Goal: Task Accomplishment & Management: Complete application form

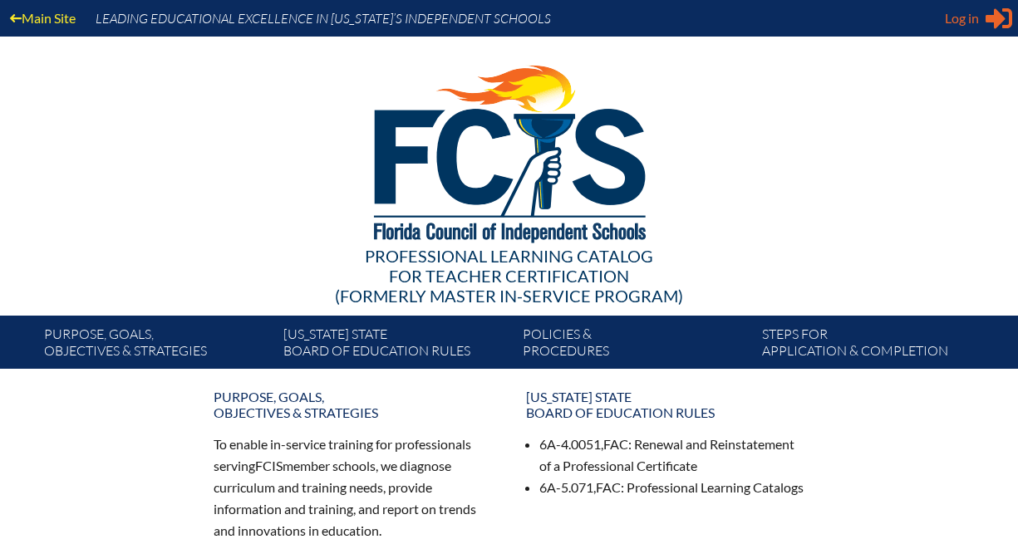
click at [996, 13] on icon at bounding box center [999, 18] width 27 height 21
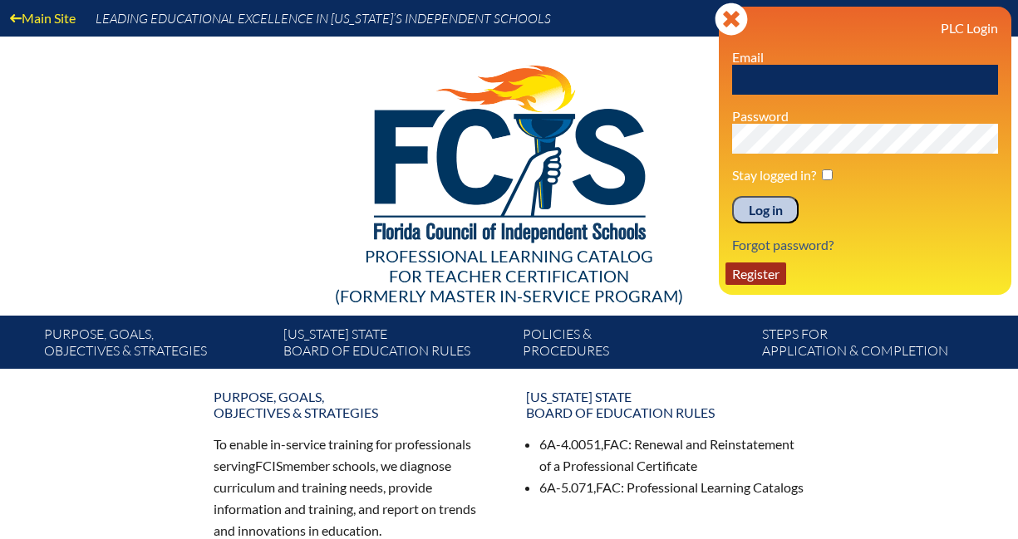
click at [759, 273] on link "Register" at bounding box center [755, 274] width 61 height 22
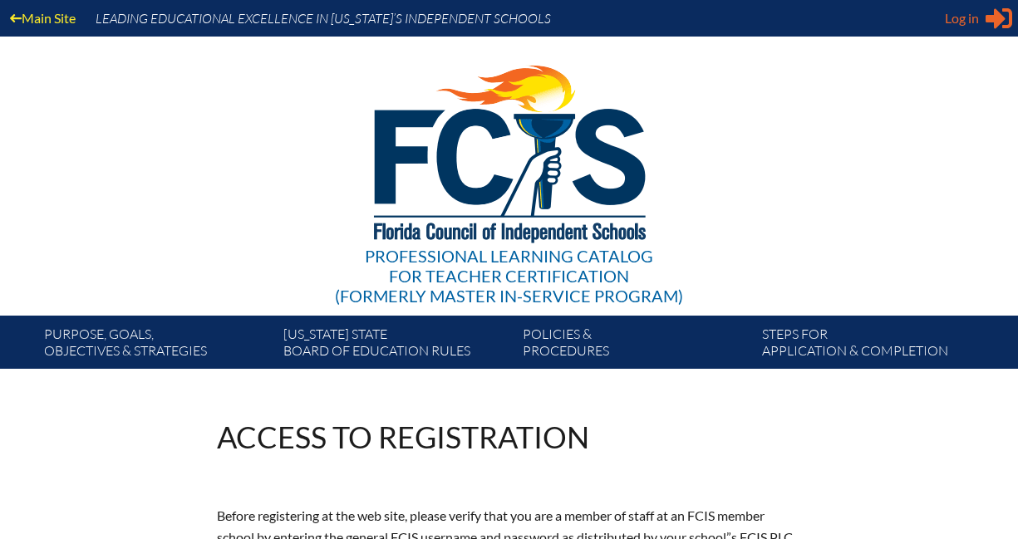
click at [948, 17] on span "Log in" at bounding box center [962, 18] width 34 height 20
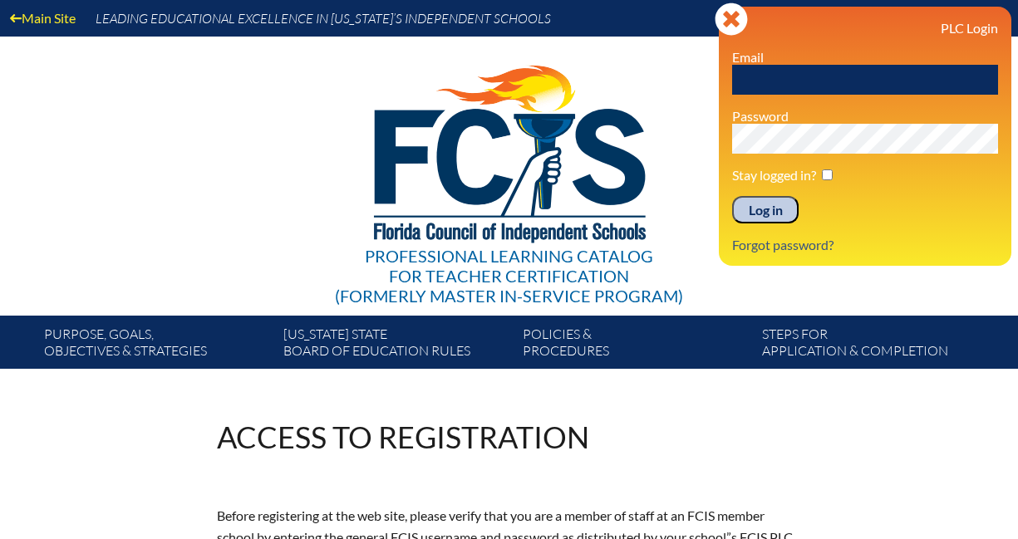
click at [843, 82] on input "text" at bounding box center [865, 80] width 266 height 30
type input "fcismember"
click at [783, 214] on input "Log in" at bounding box center [765, 210] width 66 height 28
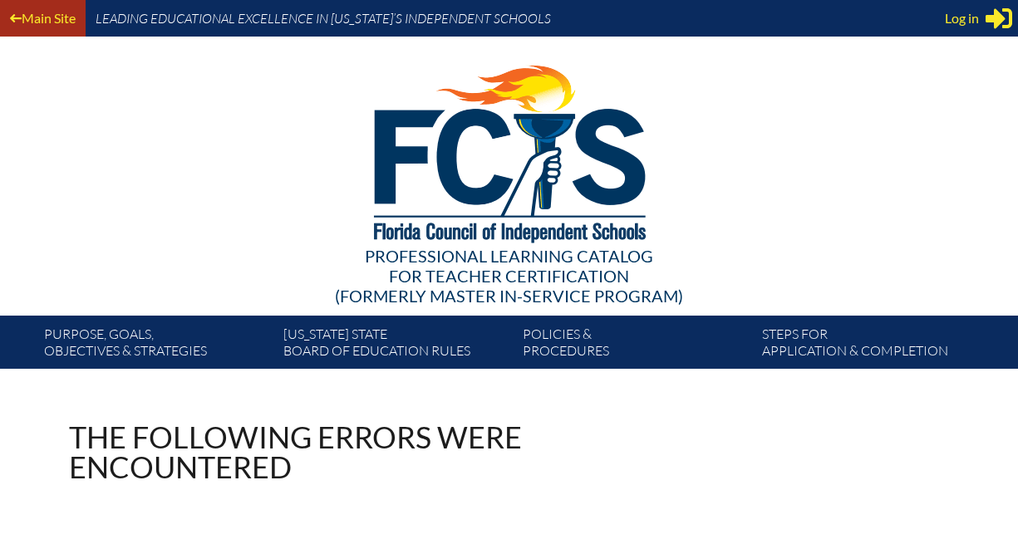
click at [48, 27] on link "Main Site" at bounding box center [42, 18] width 79 height 22
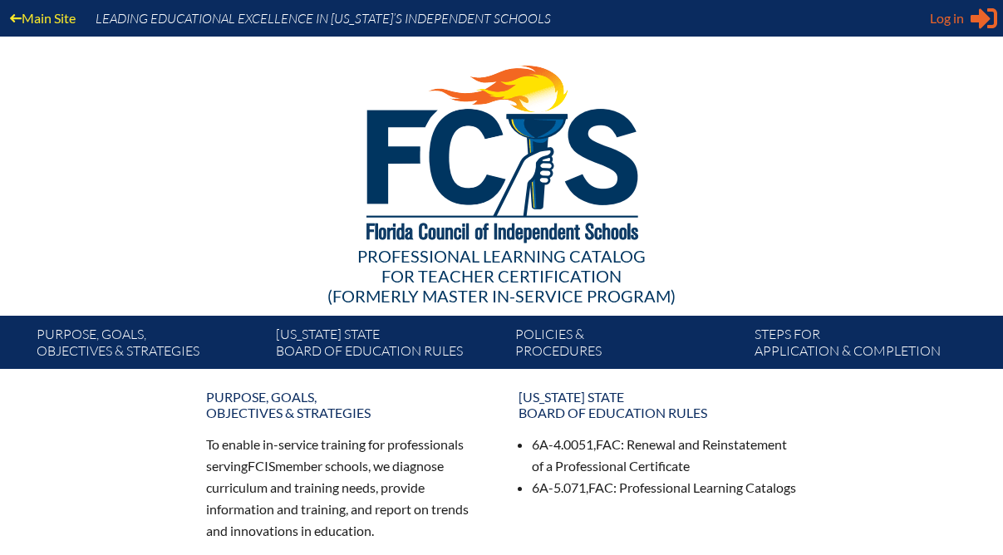
click at [989, 20] on icon "Sign in or register" at bounding box center [984, 18] width 27 height 27
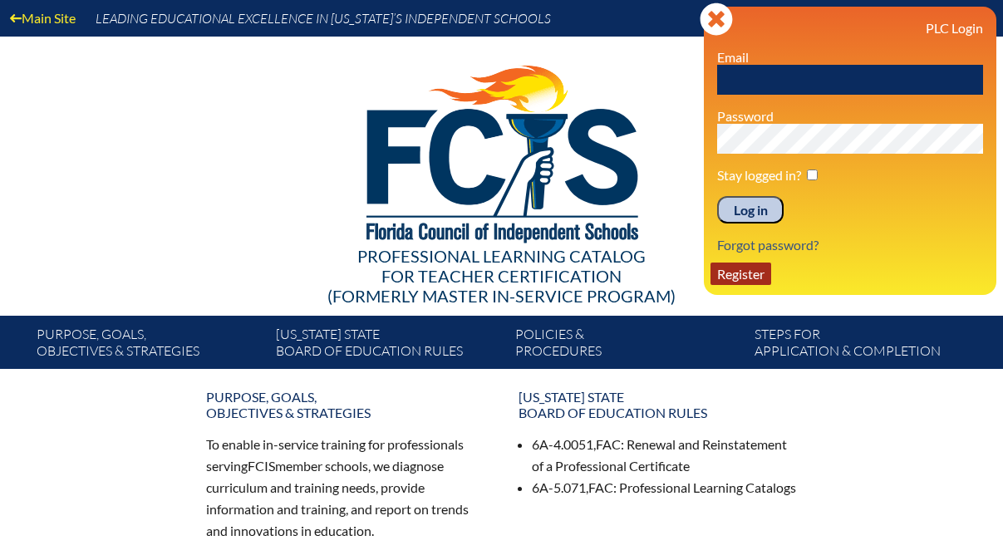
click at [750, 278] on link "Register" at bounding box center [741, 274] width 61 height 22
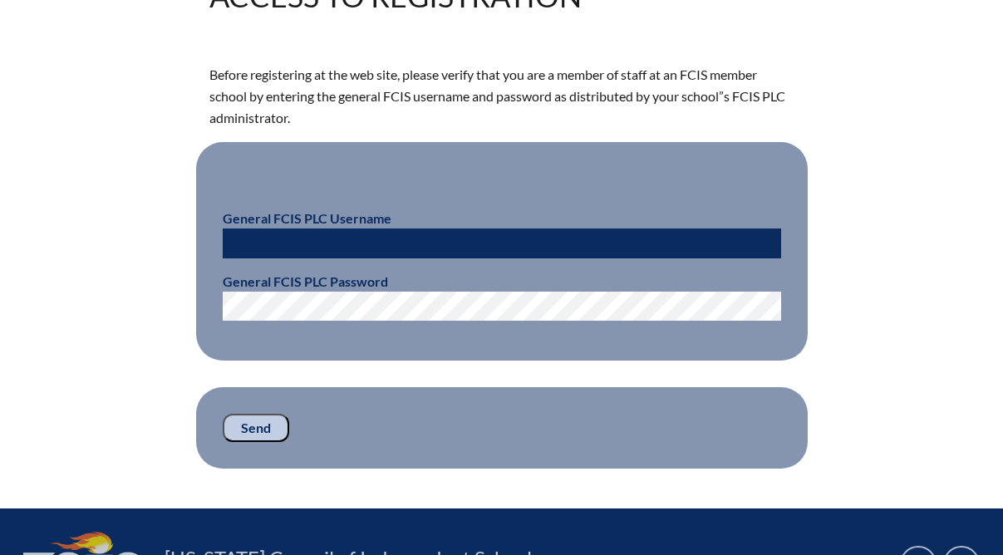
scroll to position [450, 0]
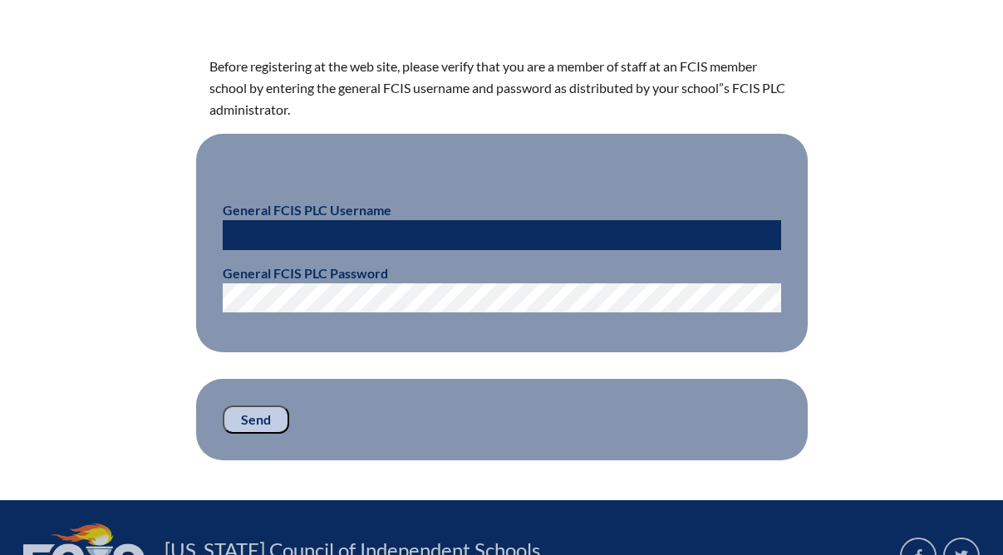
click at [418, 225] on input "text" at bounding box center [502, 235] width 558 height 30
type input "fcismember"
click at [262, 418] on input "Send" at bounding box center [256, 420] width 66 height 28
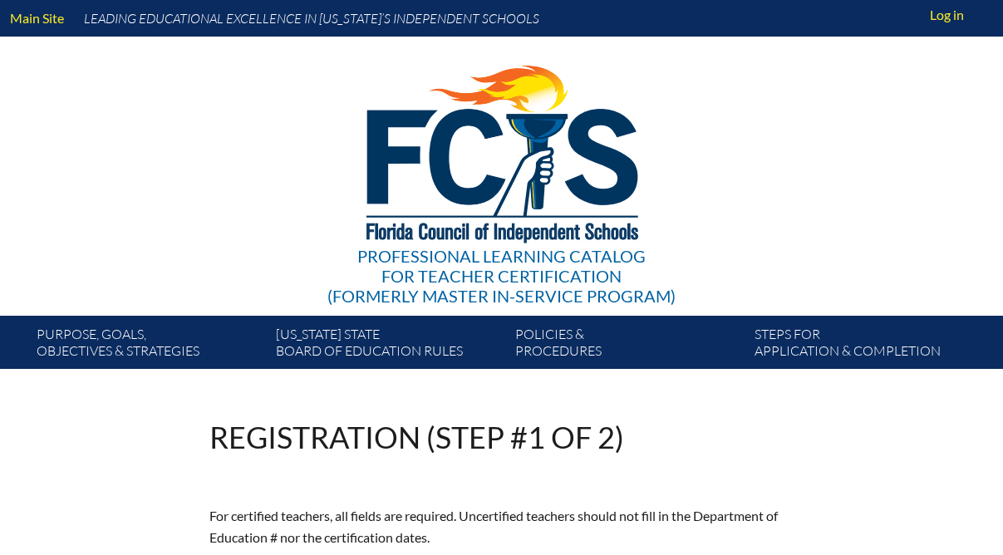
scroll to position [452, 0]
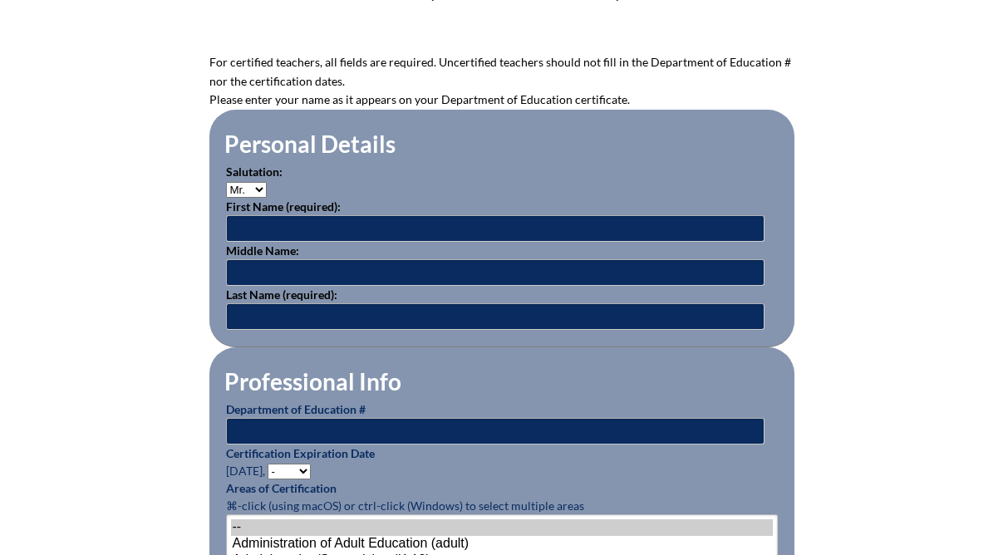
click at [234, 189] on select "Mr. Mrs. Ms. Dr. Rev." at bounding box center [246, 190] width 41 height 16
select select "Mrs."
click at [226, 182] on select "Mr. Mrs. Ms. Dr. Rev." at bounding box center [246, 190] width 41 height 16
click at [239, 222] on input "text" at bounding box center [495, 228] width 539 height 27
type input "[PERSON_NAME]"
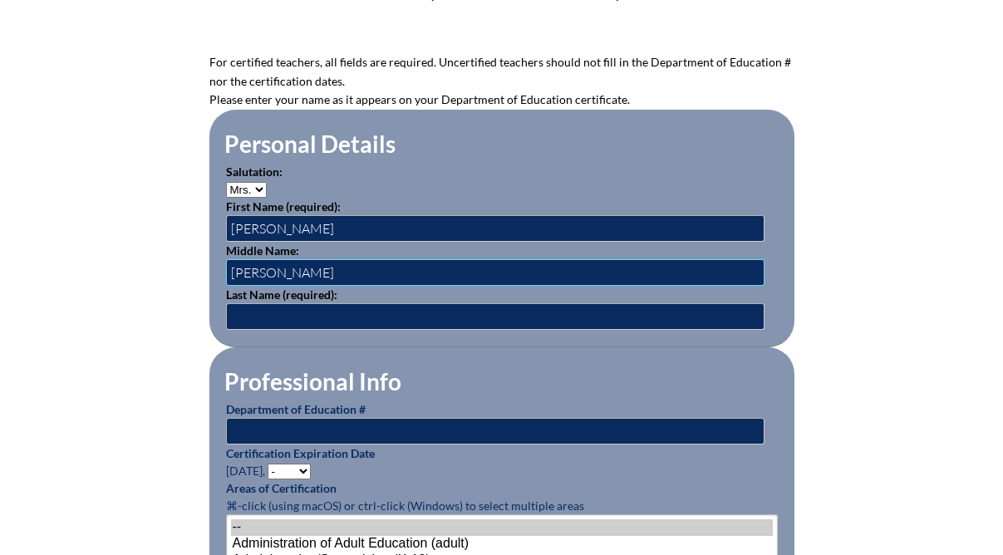
type input "Michelle"
click at [240, 308] on input "text" at bounding box center [495, 316] width 539 height 27
type input "Stern"
click at [263, 426] on input "text" at bounding box center [495, 431] width 539 height 27
paste input "1296317"
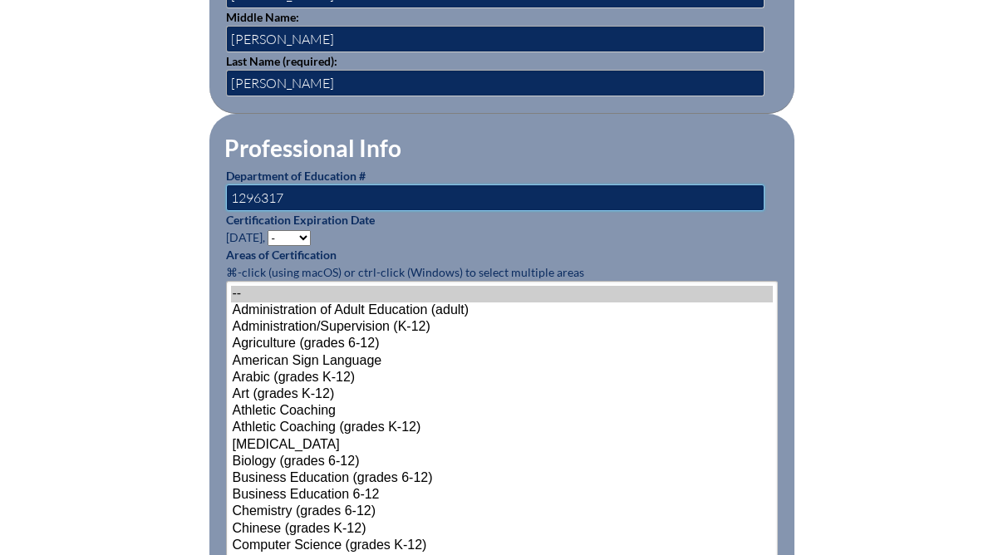
scroll to position [689, 0]
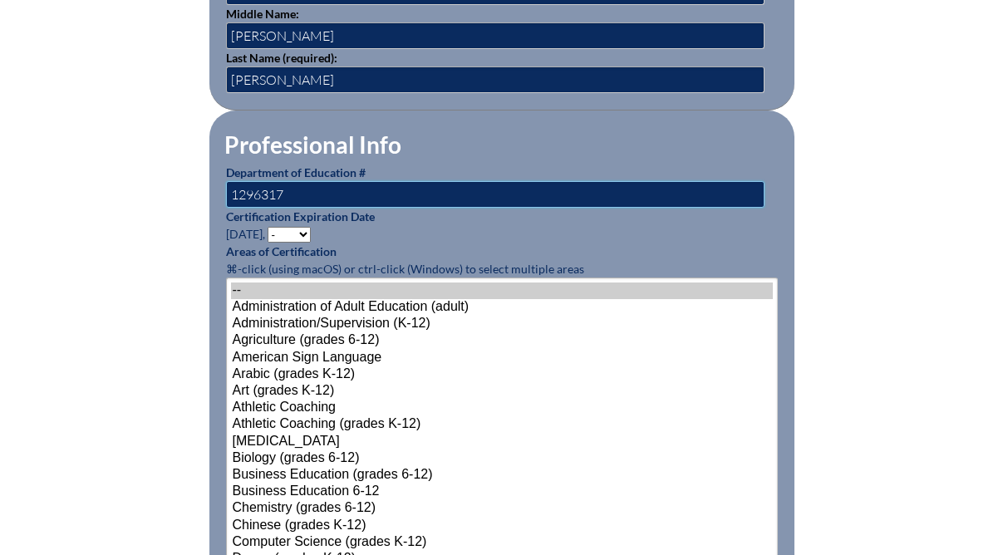
type input "1296317"
click at [291, 230] on select "- 2031 2030 2029 2028 2027 2026 2025 2024 2023 2022 2021 2020 2019 2018 2017 20…" at bounding box center [289, 235] width 43 height 16
select select "2027"
click at [270, 227] on select "- 2031 2030 2029 2028 2027 2026 2025 2024 2023 2022 2021 2020 2019 2018 2017 20…" at bounding box center [289, 235] width 43 height 16
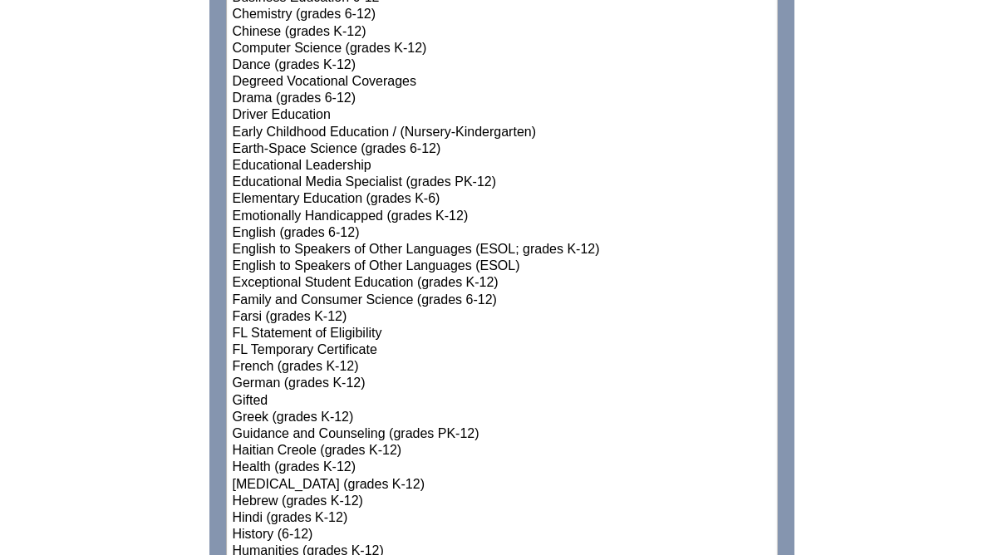
scroll to position [1182, 0]
select select"]"] "15174"
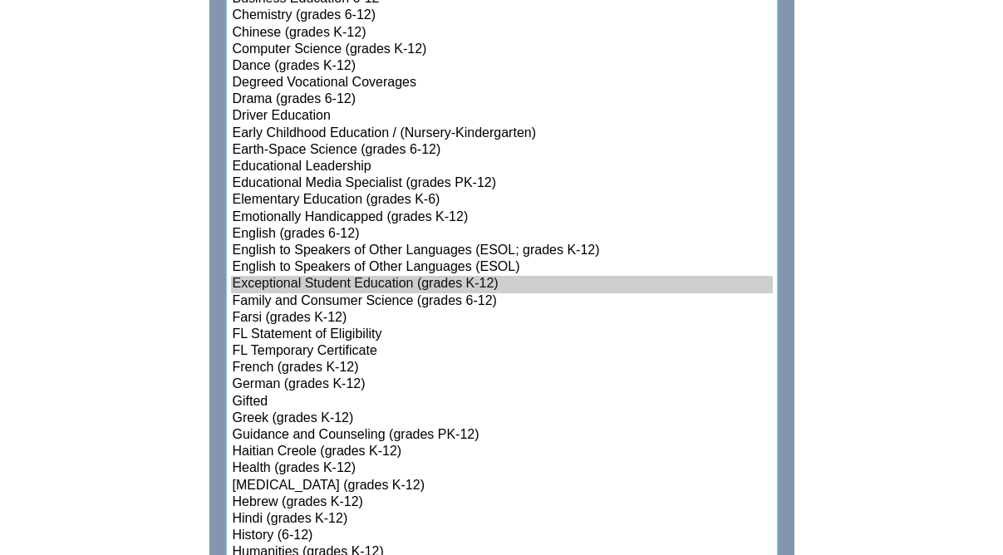
click at [312, 281] on option "Exceptional Student Education (grades K-12)" at bounding box center [502, 284] width 542 height 17
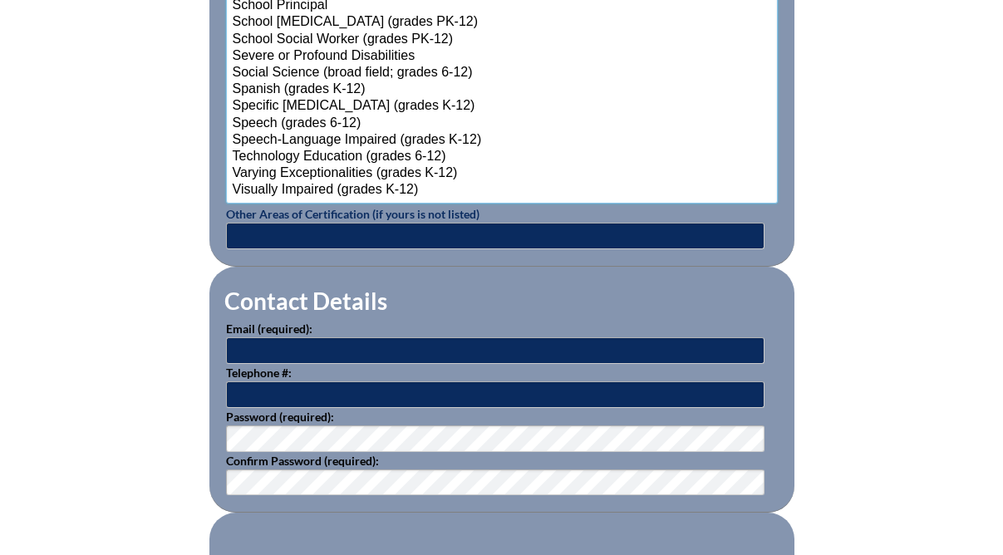
scroll to position [2134, 0]
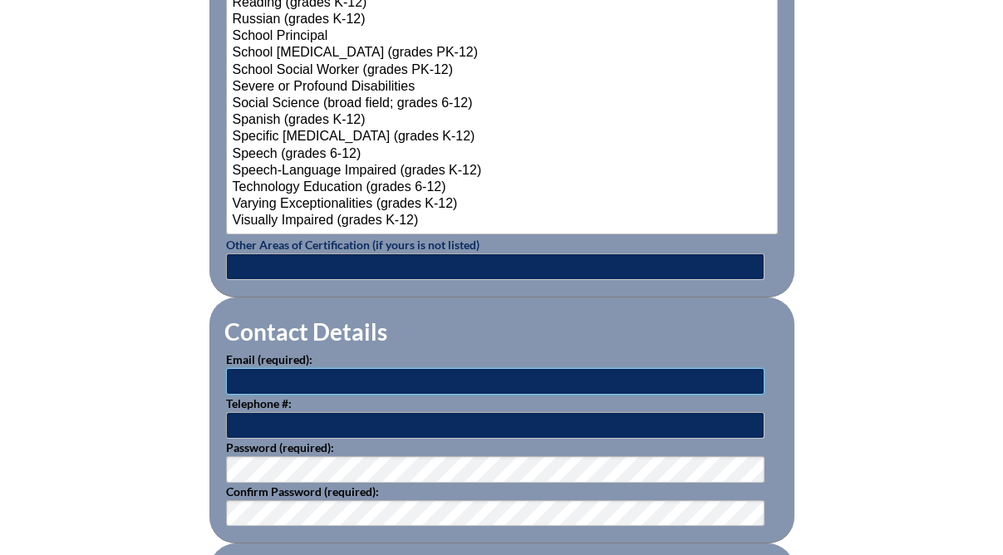
click at [317, 385] on input "text" at bounding box center [495, 381] width 539 height 27
type input "lstern0001@gmail.com"
click at [323, 426] on input "text" at bounding box center [495, 425] width 539 height 27
type input "9146722756"
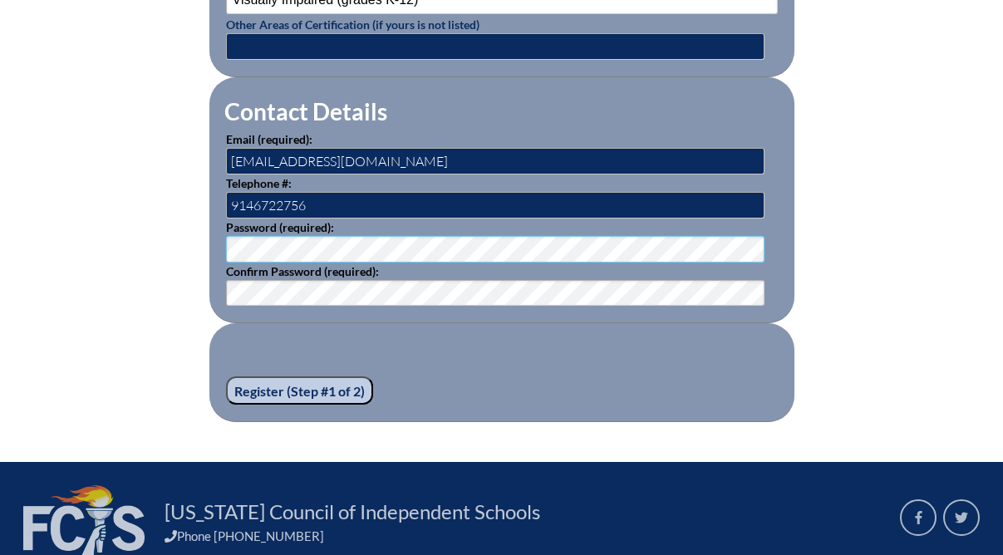
scroll to position [2353, 0]
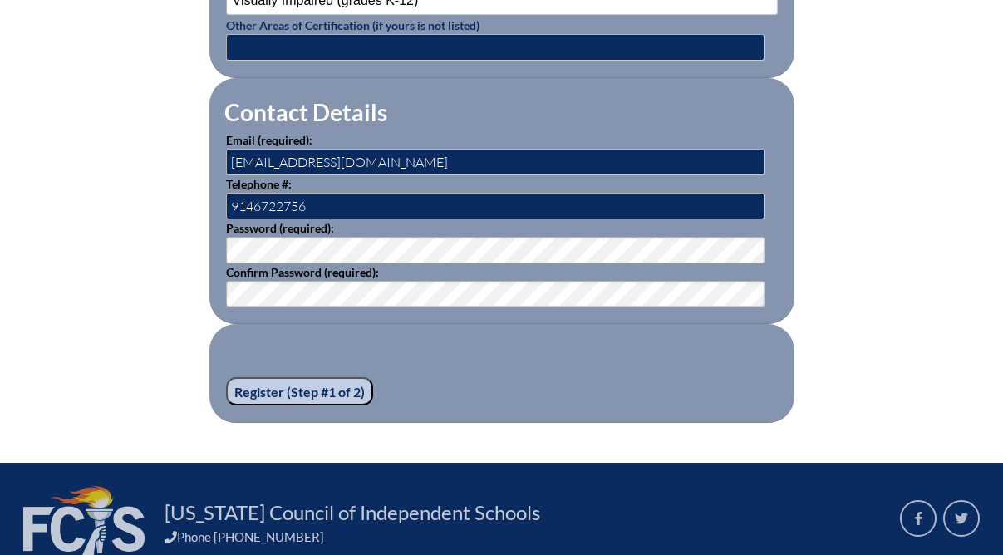
click at [253, 385] on input "Register (Step #1 of 2)" at bounding box center [299, 391] width 147 height 28
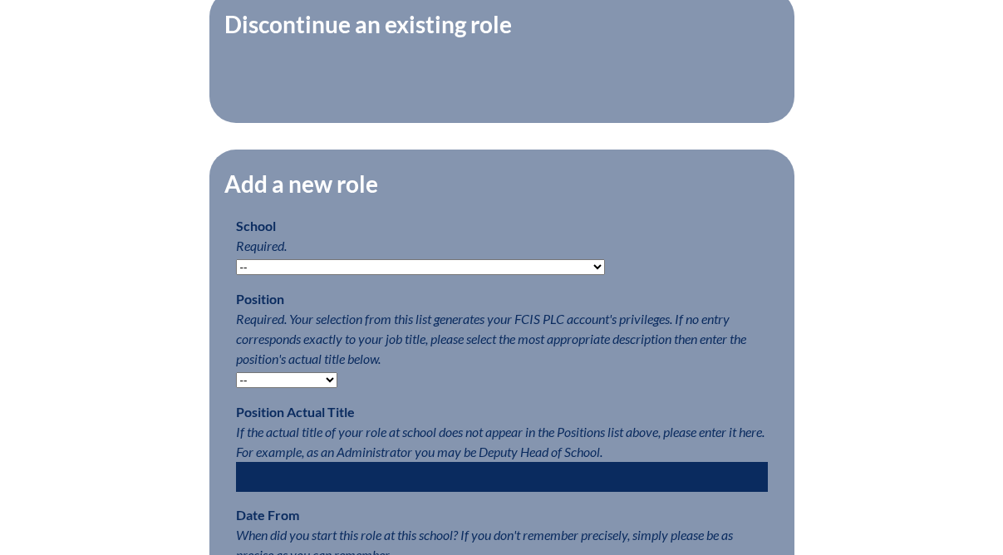
scroll to position [671, 0]
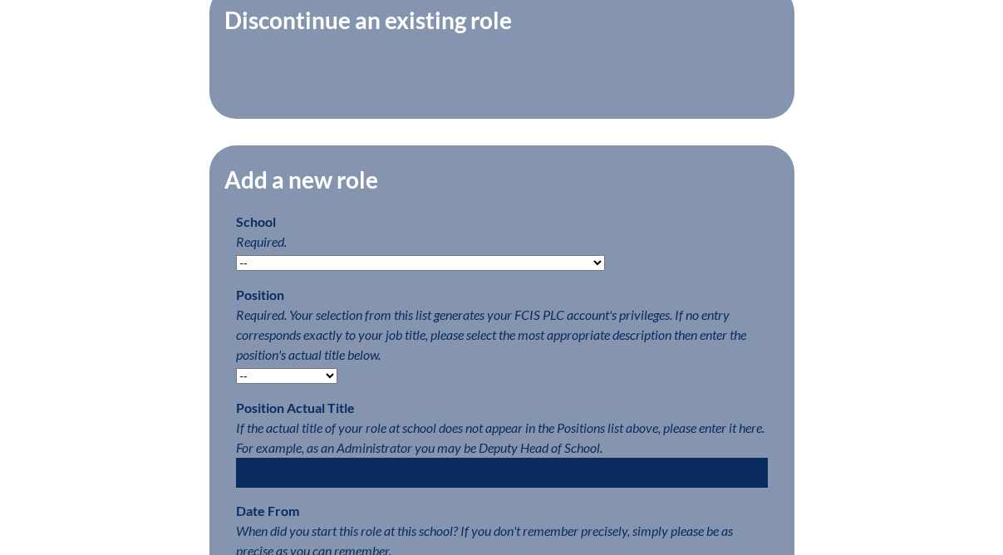
click at [395, 257] on select "-- [MEDICAL_DATA] Inspired Academy Academy at [GEOGRAPHIC_DATA] Academy at the …" at bounding box center [420, 263] width 369 height 16
select select "20332"
click at [236, 255] on select "-- [MEDICAL_DATA] Inspired Academy Academy at [GEOGRAPHIC_DATA] Academy at the …" at bounding box center [420, 263] width 369 height 16
click at [312, 374] on select "-- Teacher PLC Coordinator Head of School Administrator" at bounding box center [286, 376] width 101 height 16
select select "15563"
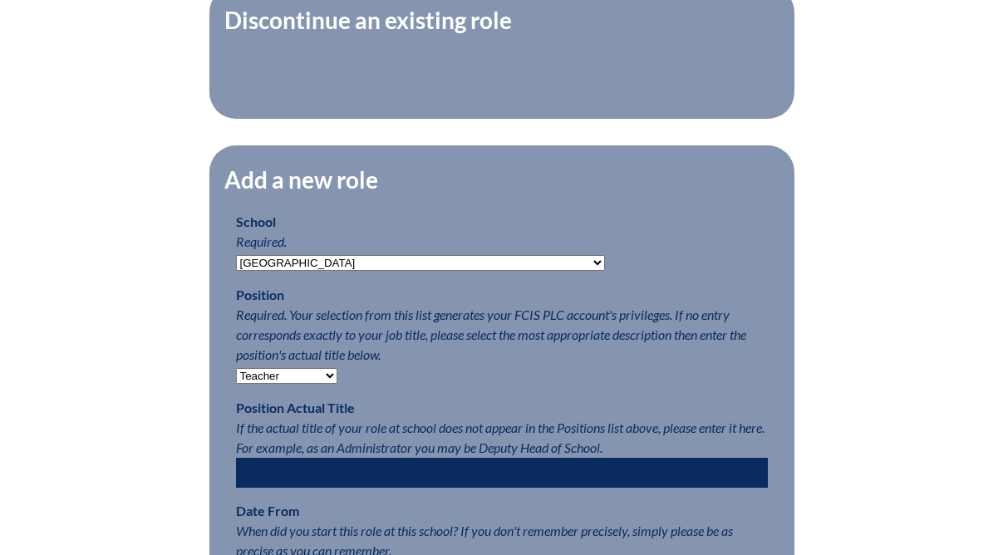
click at [236, 368] on select "-- Teacher PLC Coordinator Head of School Administrator" at bounding box center [286, 376] width 101 height 16
click at [317, 471] on input "text" at bounding box center [502, 473] width 532 height 30
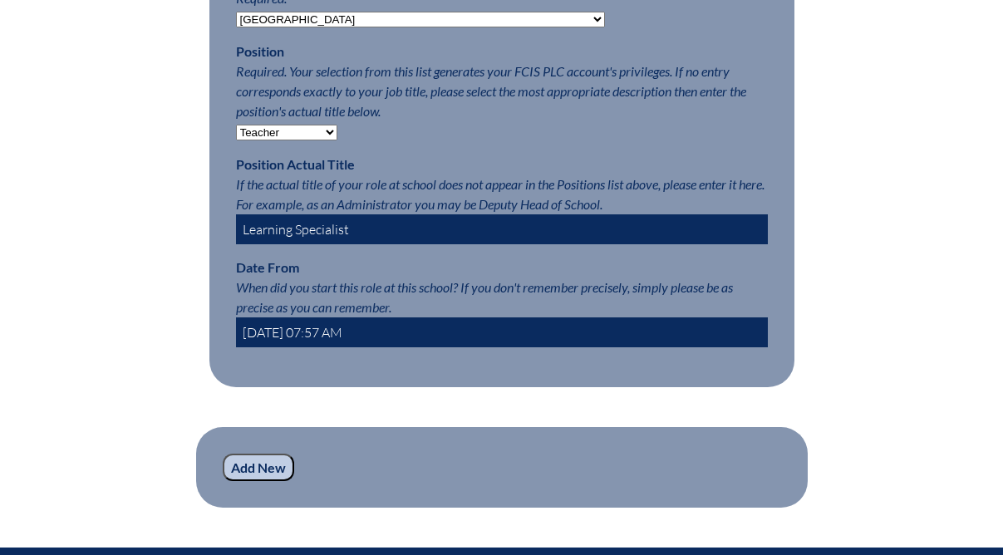
scroll to position [917, 0]
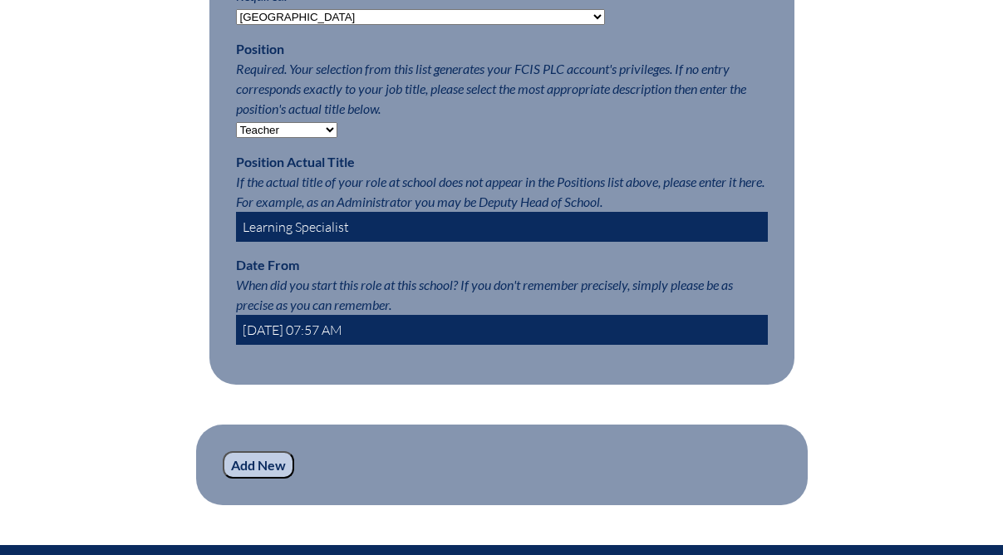
type input "Learning Specialist"
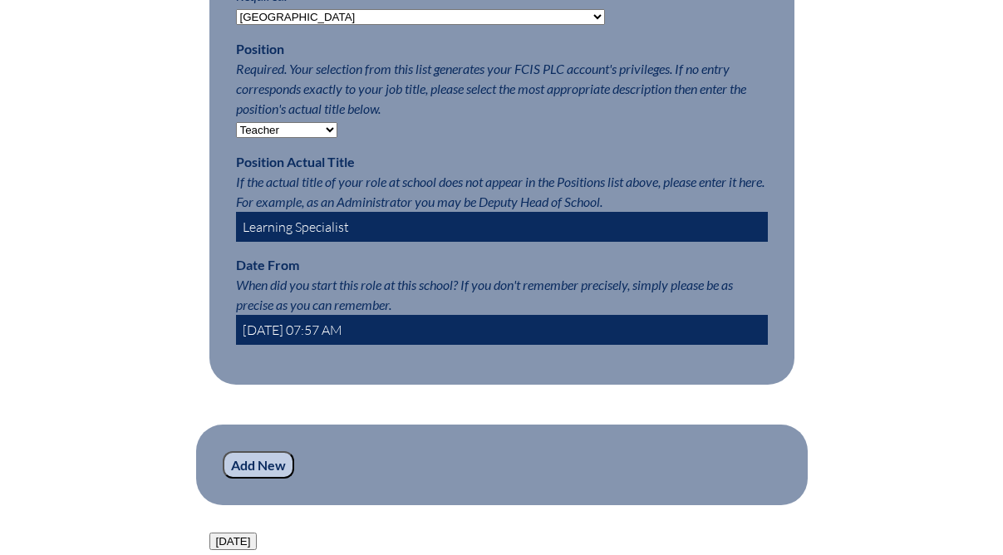
click at [295, 323] on input "2025-09-05 07:57 AM" at bounding box center [502, 330] width 532 height 30
click at [307, 330] on input "2025-08-05 07:57 AM" at bounding box center [502, 330] width 532 height 30
click at [335, 332] on input "2025-08-01 07:57 AM" at bounding box center [502, 330] width 532 height 30
type input "2025-08-01 08:00 AM"
click at [253, 467] on input "Add New" at bounding box center [258, 465] width 71 height 28
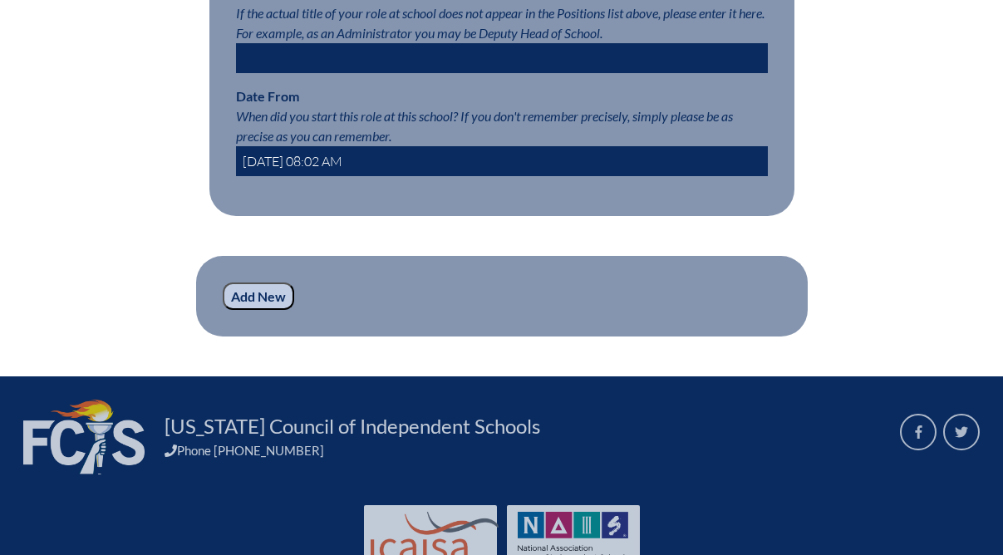
scroll to position [1155, 0]
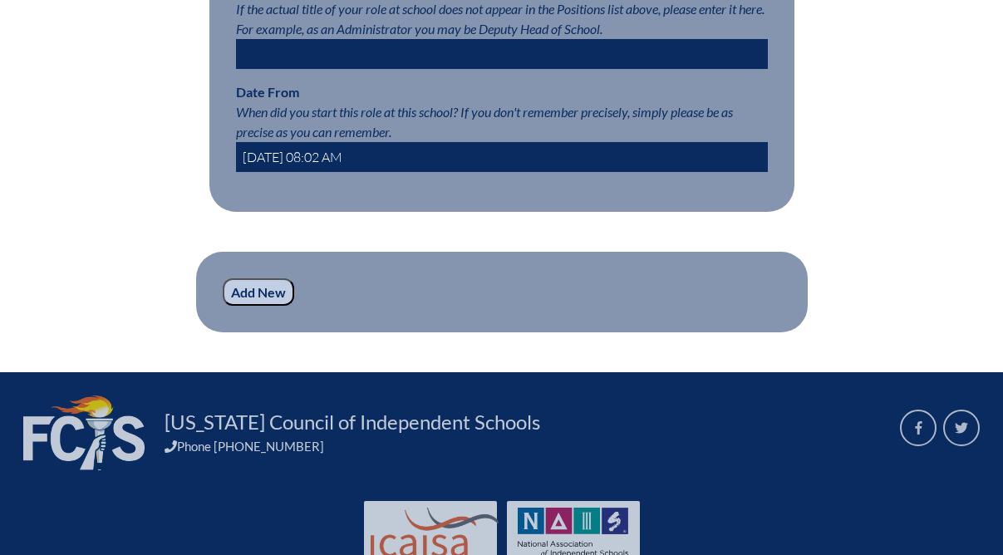
click at [265, 288] on input "Add New" at bounding box center [258, 292] width 71 height 28
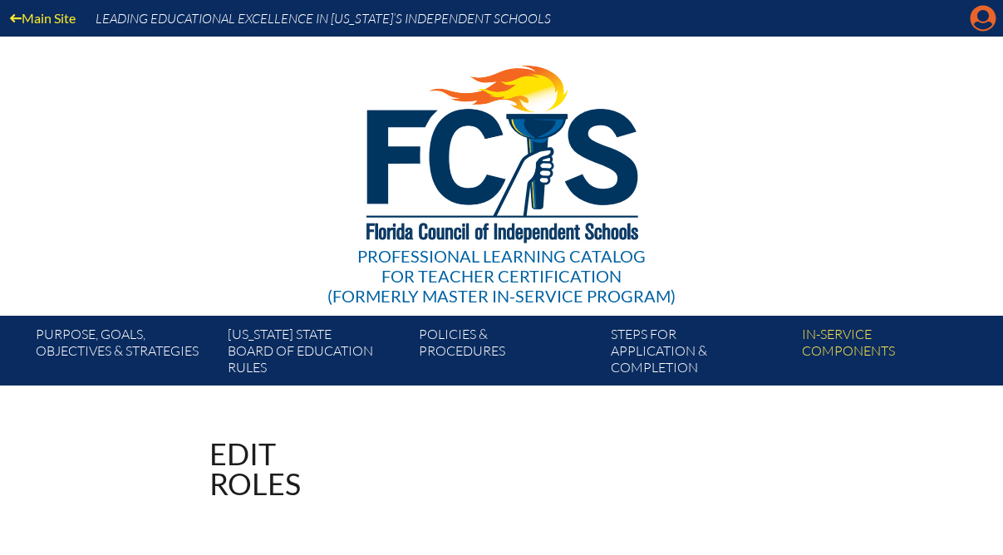
click at [977, 22] on icon "Manage account" at bounding box center [983, 18] width 27 height 27
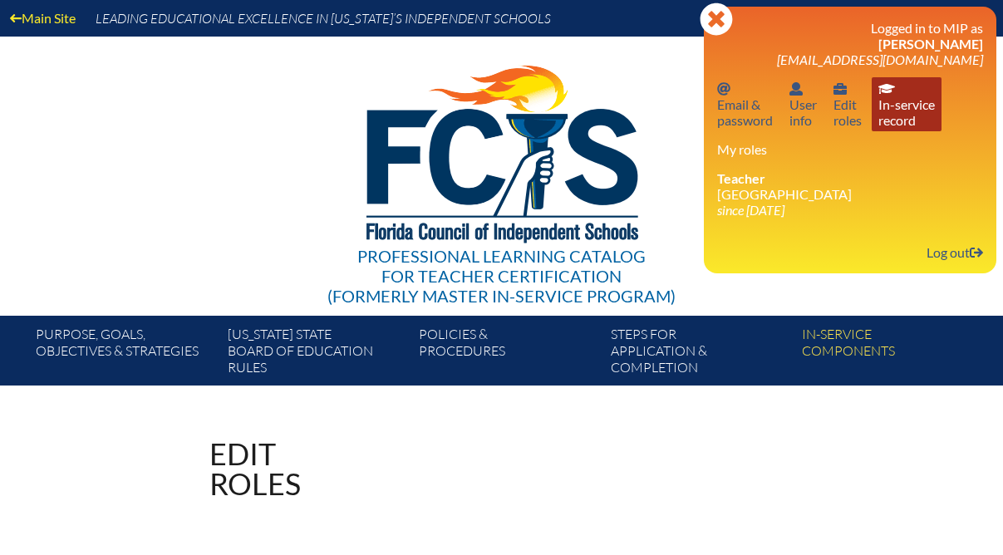
click at [901, 93] on link "In-service record In-service record" at bounding box center [907, 104] width 70 height 54
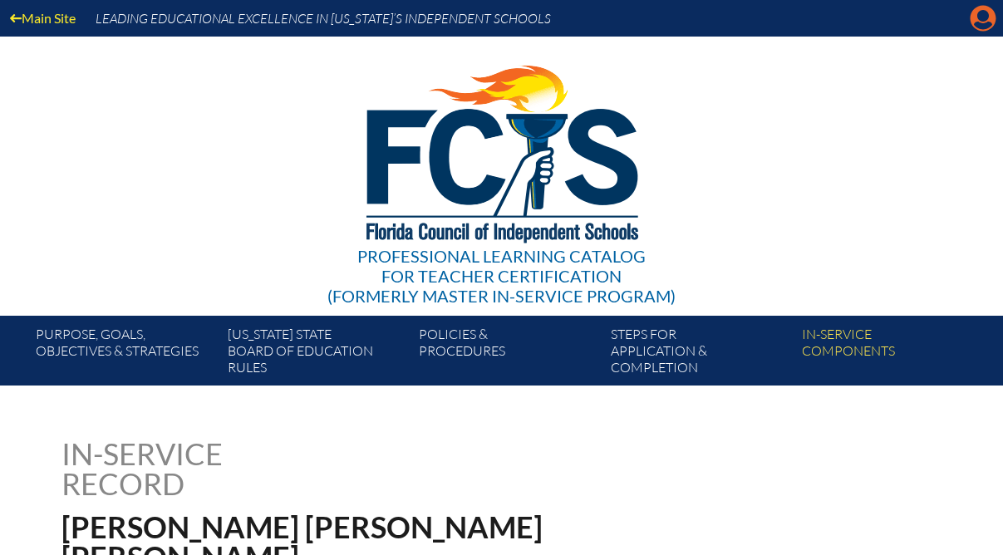
click at [978, 25] on icon "Manage account" at bounding box center [983, 18] width 27 height 27
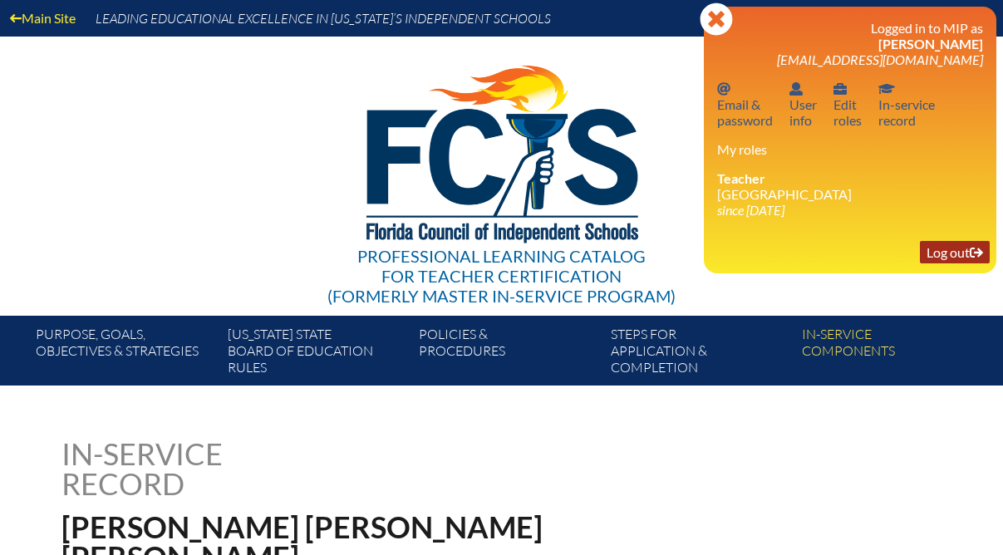
click at [930, 263] on link "Log out Log out" at bounding box center [955, 252] width 70 height 22
